Goal: Task Accomplishment & Management: Use online tool/utility

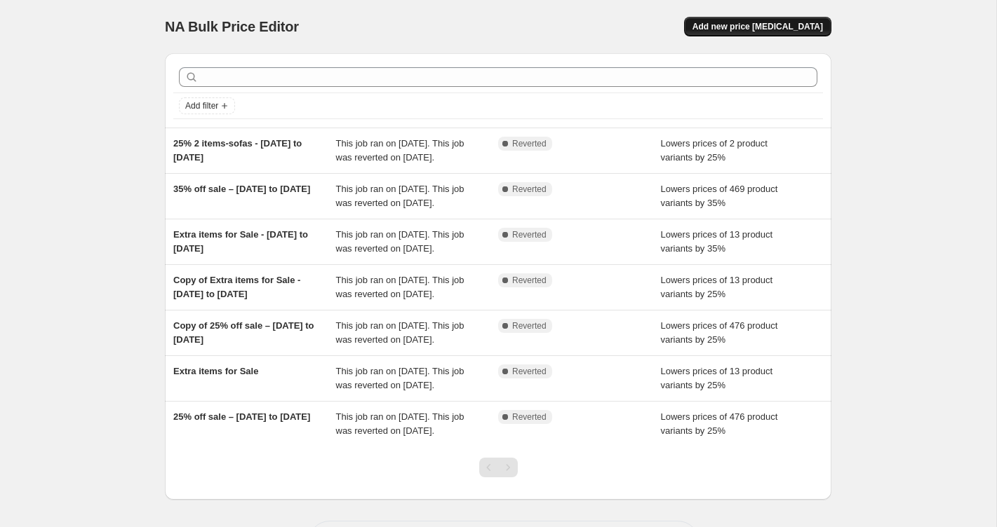
click at [760, 26] on span "Add new price [MEDICAL_DATA]" at bounding box center [757, 26] width 130 height 11
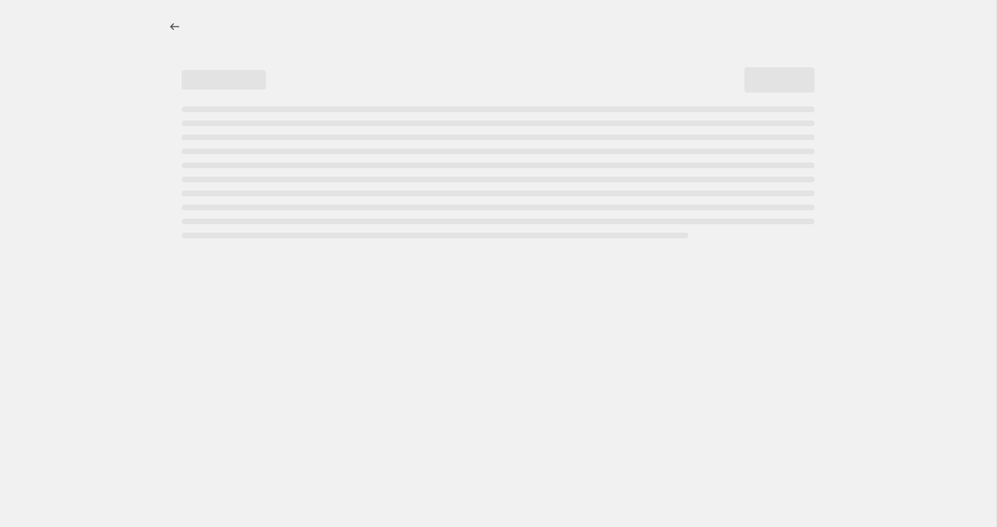
select select "percentage"
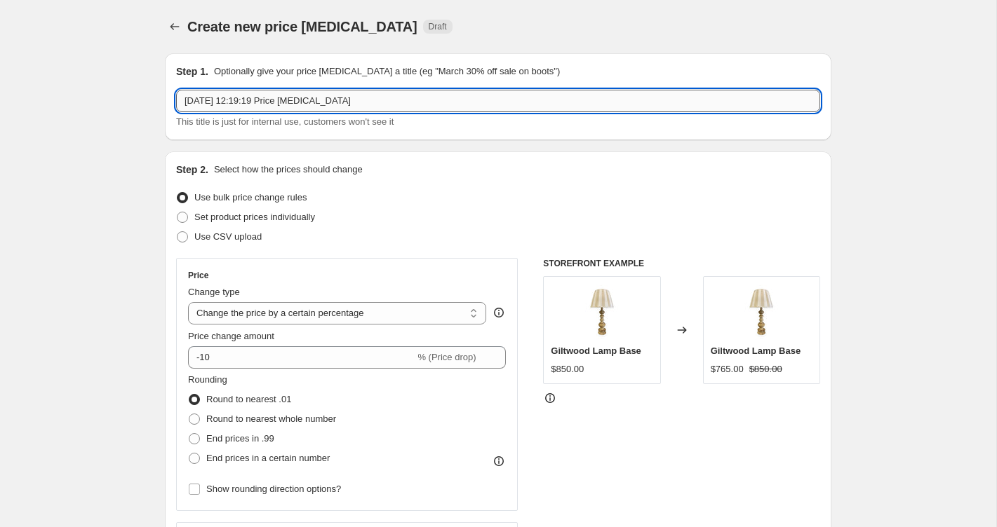
drag, startPoint x: 280, startPoint y: 102, endPoint x: 389, endPoint y: 97, distance: 109.5
click at [389, 97] on input "15 Oct 2025, 12:19:19 Price change job" at bounding box center [498, 101] width 644 height 22
type input "15 Oct 2025, 12:19:19 20% off cushions"
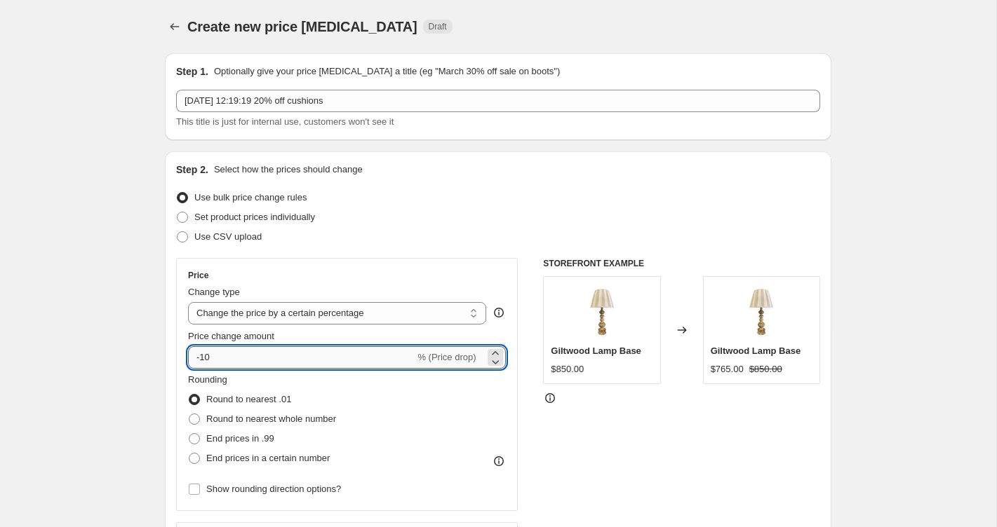
click at [308, 365] on input "-10" at bounding box center [301, 357] width 227 height 22
type input "-1"
type input "-20"
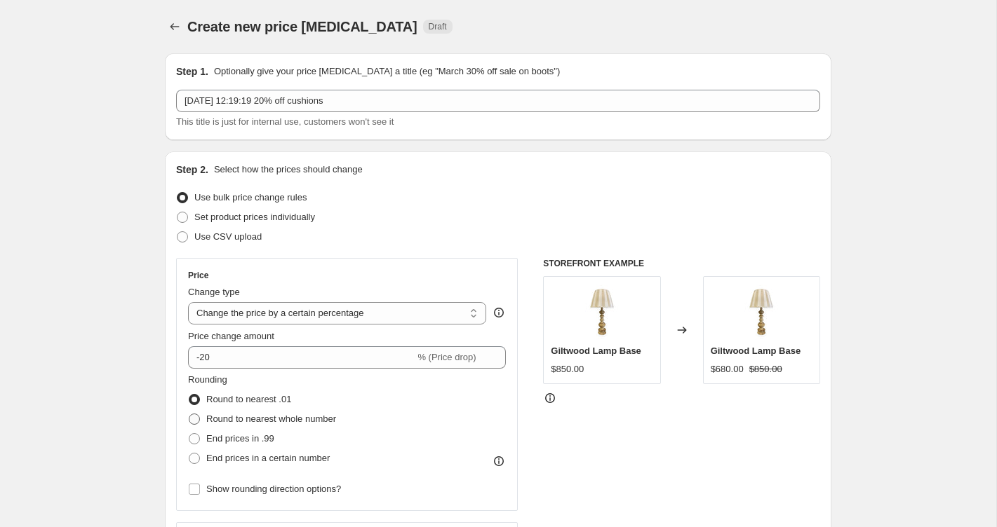
click at [286, 422] on span "Round to nearest whole number" at bounding box center [271, 419] width 130 height 11
click at [189, 414] on input "Round to nearest whole number" at bounding box center [189, 414] width 1 height 1
radio input "true"
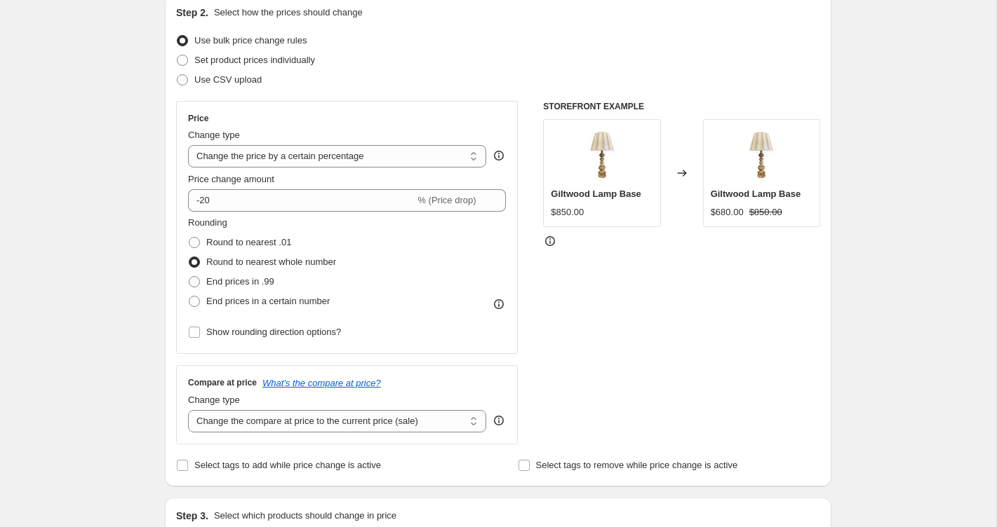
scroll to position [165, 0]
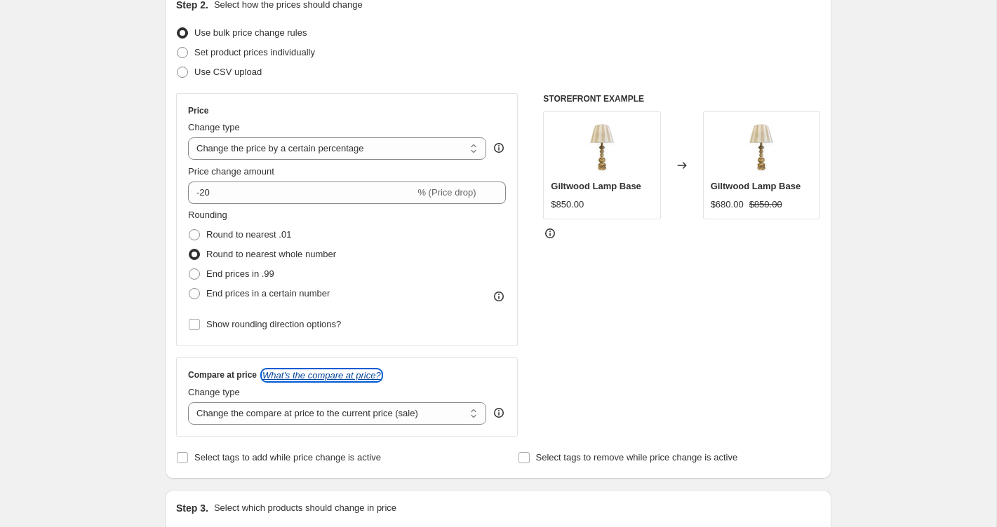
click at [317, 375] on icon "What's the compare at price?" at bounding box center [321, 375] width 119 height 11
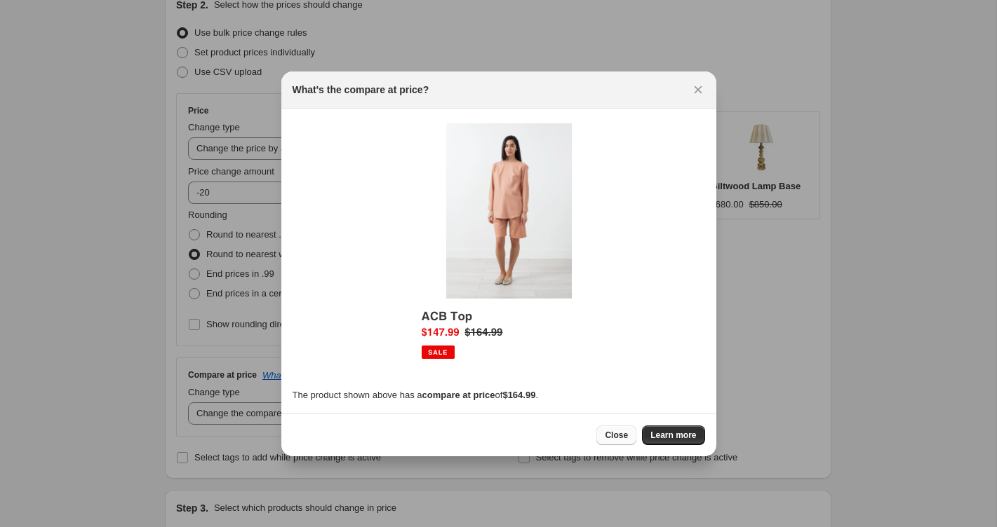
click at [619, 436] on span "Close" at bounding box center [616, 435] width 23 height 11
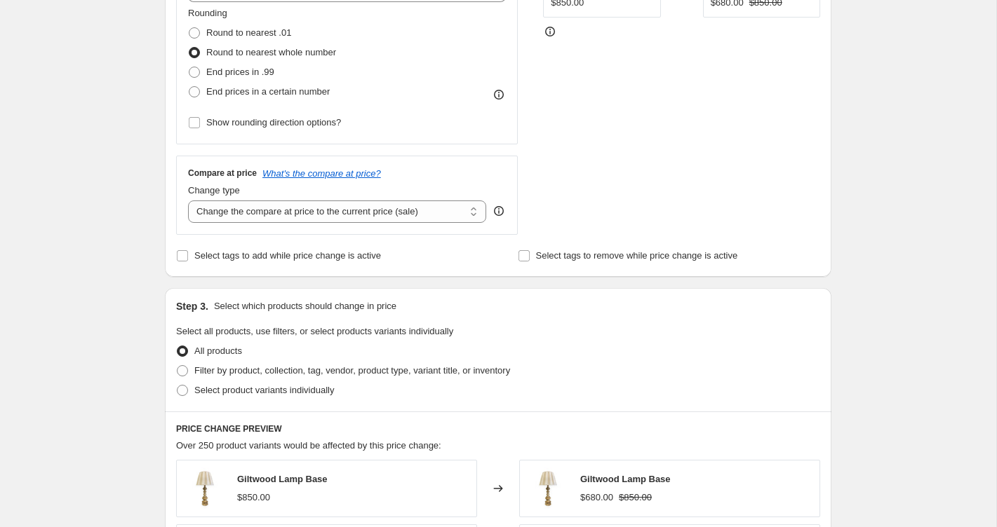
scroll to position [367, 0]
click at [222, 367] on span "Filter by product, collection, tag, vendor, product type, variant title, or inv…" at bounding box center [352, 370] width 316 height 11
click at [177, 365] on input "Filter by product, collection, tag, vendor, product type, variant title, or inv…" at bounding box center [177, 365] width 1 height 1
radio input "true"
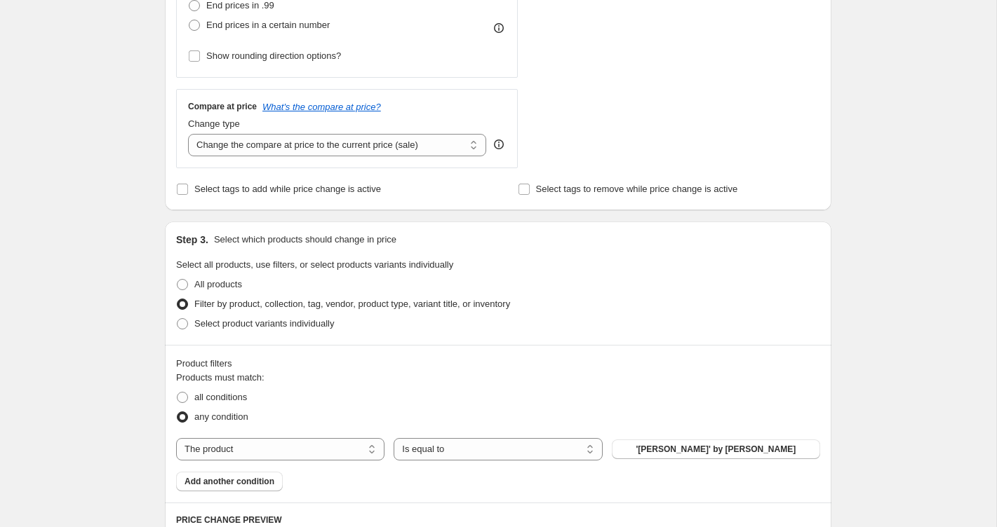
scroll to position [442, 0]
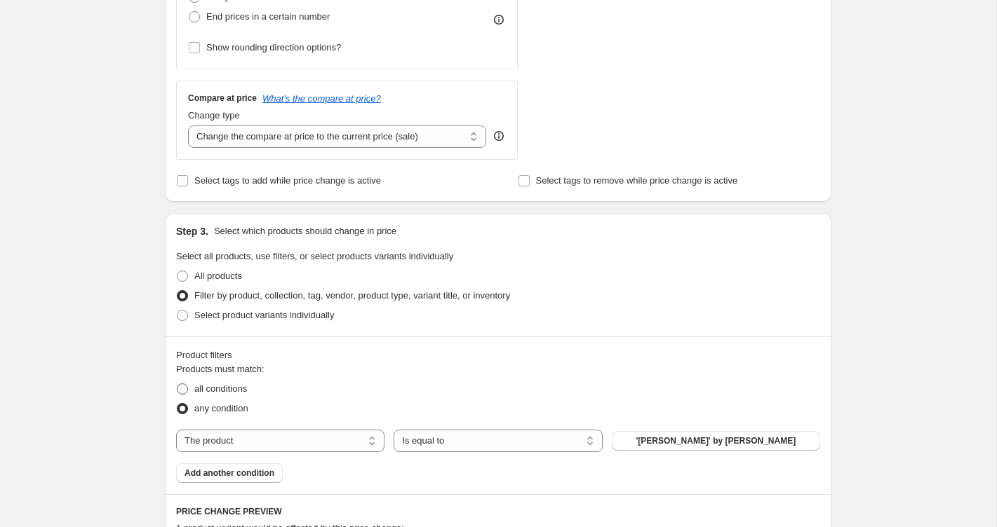
click at [237, 387] on span "all conditions" at bounding box center [220, 389] width 53 height 11
click at [177, 384] on input "all conditions" at bounding box center [177, 384] width 1 height 1
radio input "true"
click at [257, 436] on select "The product The product's collection The product's tag The product's vendor The…" at bounding box center [280, 441] width 208 height 22
click at [214, 414] on span "any condition" at bounding box center [221, 409] width 54 height 14
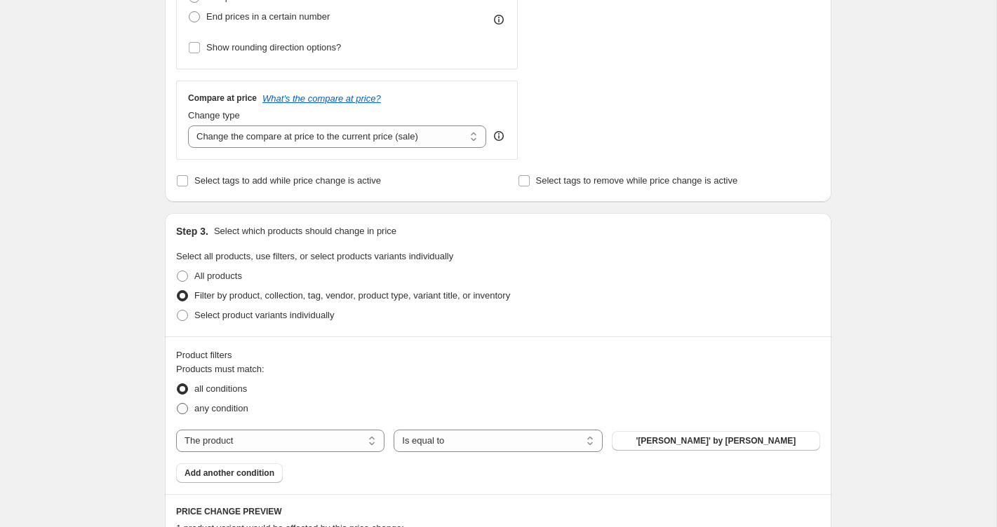
click at [177, 404] on input "any condition" at bounding box center [177, 403] width 1 height 1
radio input "true"
click at [454, 433] on select "Is equal to Is not equal to" at bounding box center [497, 441] width 208 height 22
click at [688, 443] on span "'Ella Farmoodle' by Jill Noble" at bounding box center [715, 441] width 160 height 11
click at [342, 438] on select "The product The product's collection The product's tag The product's vendor The…" at bounding box center [280, 441] width 208 height 22
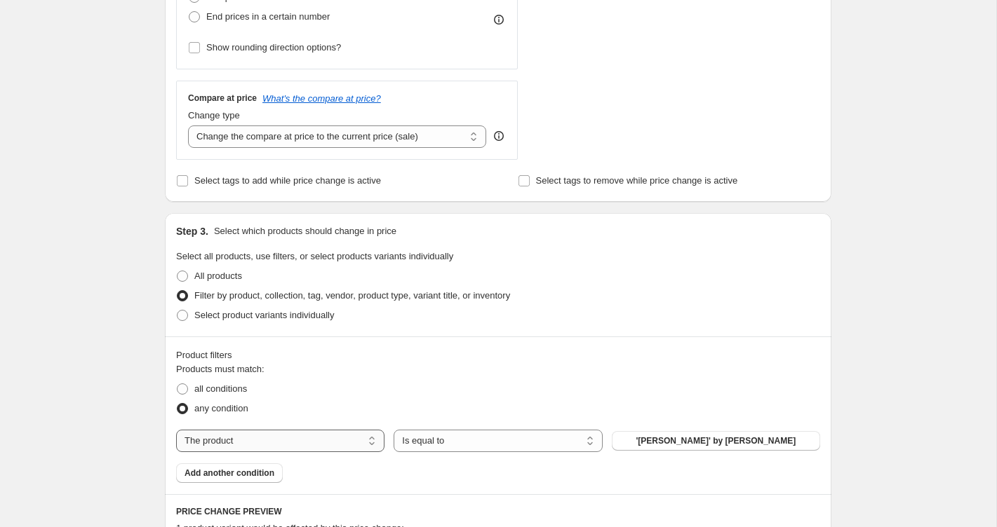
select select "collection"
click at [420, 436] on select "Is equal to Is not equal to" at bounding box center [497, 441] width 208 height 22
click at [663, 439] on button "Artworks" at bounding box center [716, 441] width 208 height 20
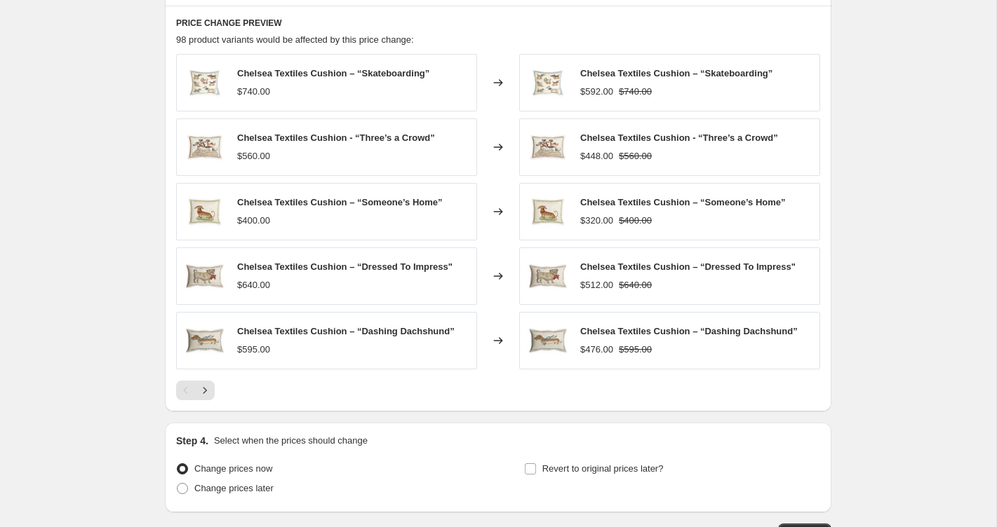
scroll to position [1032, 0]
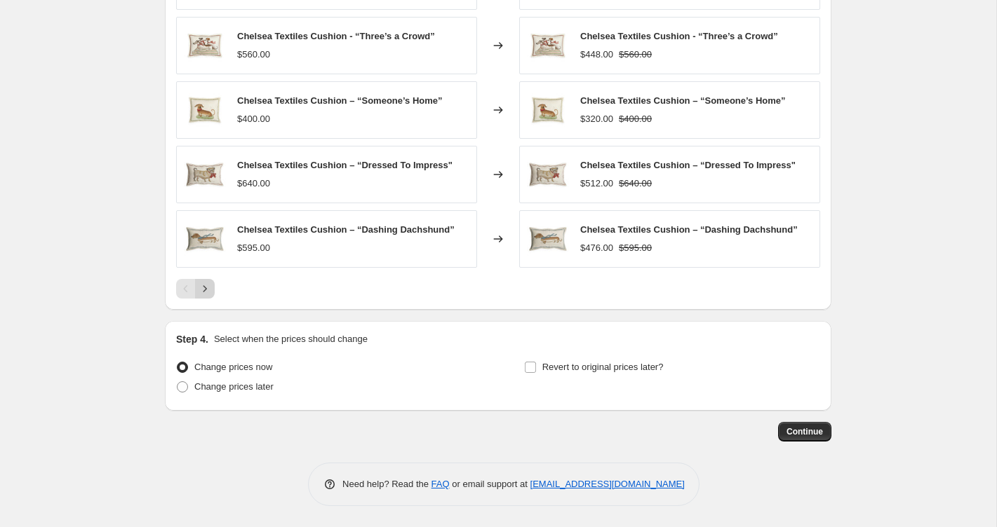
click at [207, 289] on icon "Next" at bounding box center [205, 289] width 14 height 14
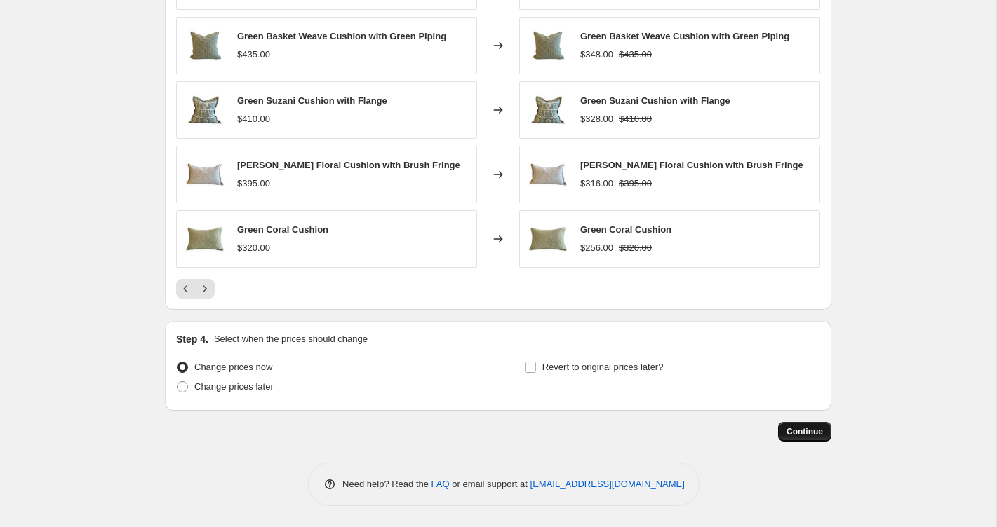
click at [797, 431] on span "Continue" at bounding box center [804, 431] width 36 height 11
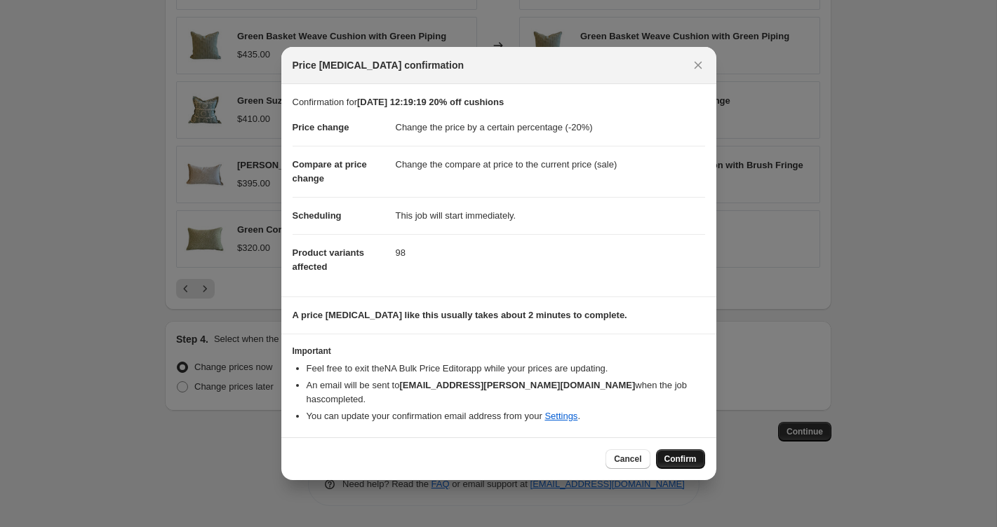
click at [680, 454] on span "Confirm" at bounding box center [680, 459] width 32 height 11
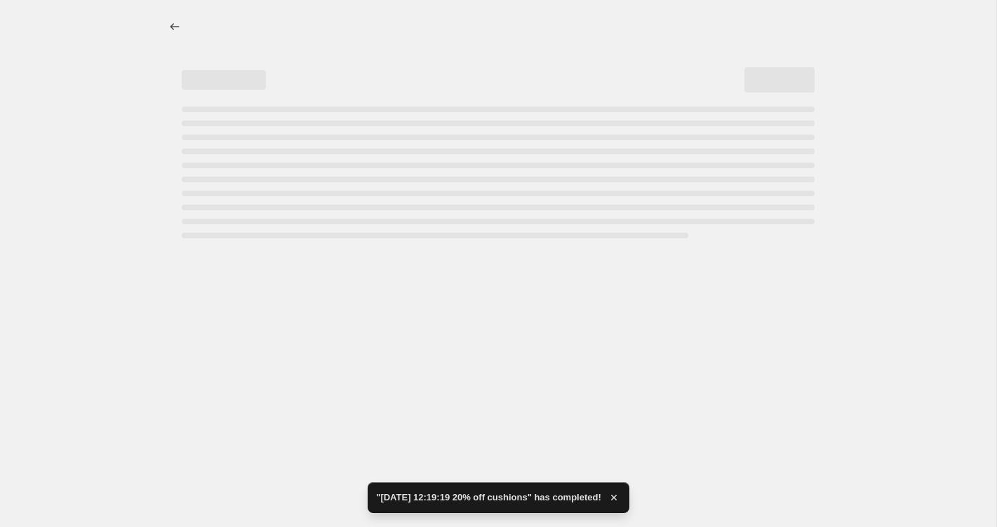
select select "percentage"
select select "collection"
